Goal: Contribute content

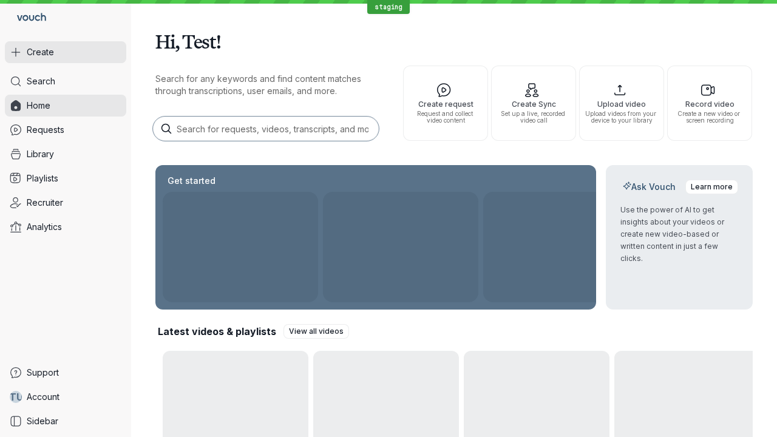
click at [66, 52] on button "Create" at bounding box center [65, 52] width 121 height 22
